Goal: Information Seeking & Learning: Learn about a topic

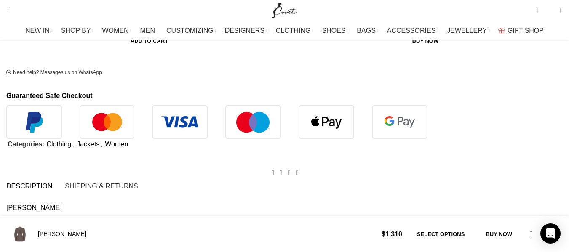
scroll to position [0, 798]
click at [0, 0] on p "Whether you’re at a wedding , cocktail party , or just day-to-day, the [PERSON_…" at bounding box center [0, 0] width 0 height 0
click at [0, 0] on link "cocktail party" at bounding box center [0, 0] width 0 height 0
click at [0, 0] on link "wedding" at bounding box center [0, 0] width 0 height 0
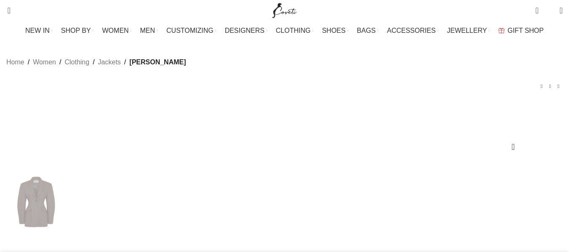
drag, startPoint x: 444, startPoint y: 139, endPoint x: 423, endPoint y: 134, distance: 21.6
click at [417, 117] on div at bounding box center [417, 117] width 0 height 0
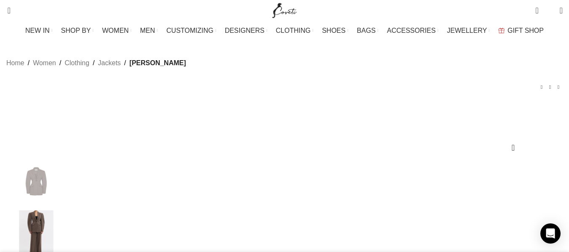
scroll to position [0, 886]
drag, startPoint x: 380, startPoint y: 139, endPoint x: 414, endPoint y: 138, distance: 33.3
click at [408, 117] on div at bounding box center [408, 117] width 0 height 0
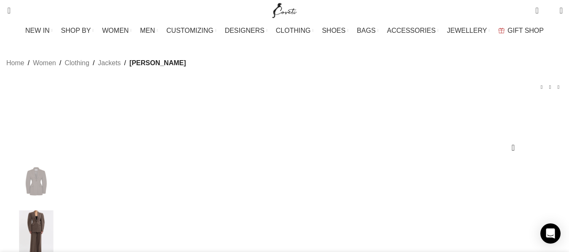
scroll to position [0, 975]
